Goal: Check status: Check status

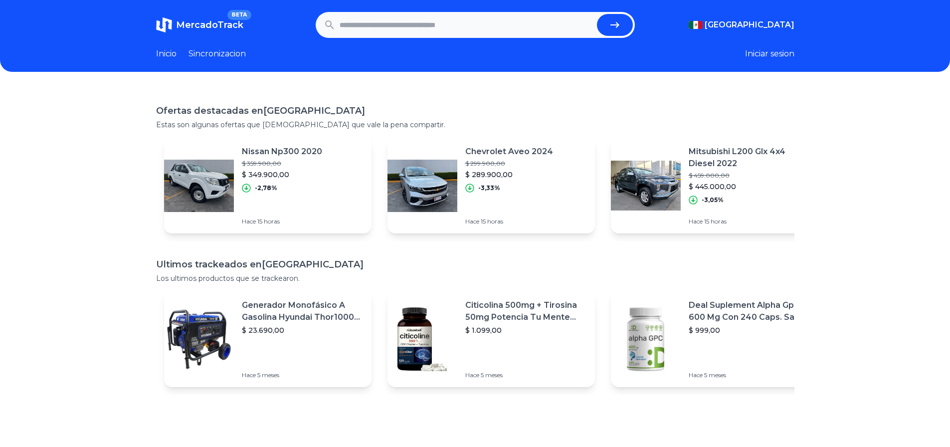
click at [470, 20] on input "text" at bounding box center [466, 25] width 253 height 22
paste input "**********"
click at [621, 20] on icon "submit" at bounding box center [615, 25] width 12 height 12
type input "**********"
